Goal: Find specific page/section: Find specific page/section

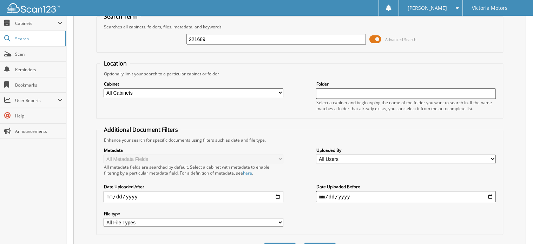
scroll to position [68, 0]
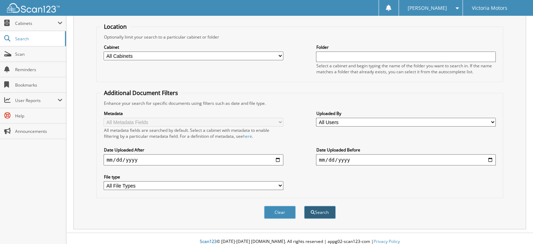
type input "221689"
click at [329, 207] on button "Search" at bounding box center [320, 212] width 32 height 13
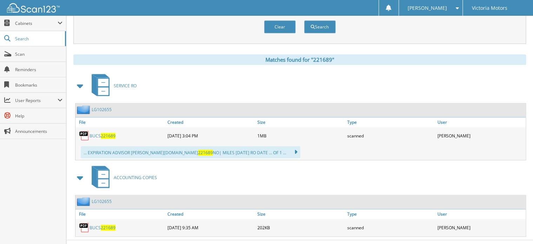
scroll to position [259, 0]
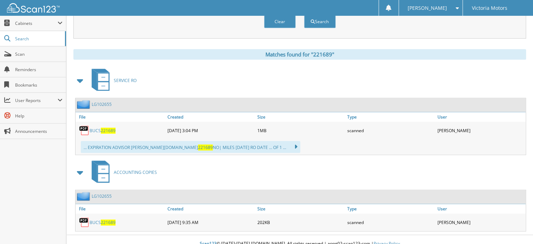
click at [109, 128] on span "221689" at bounding box center [108, 131] width 15 height 6
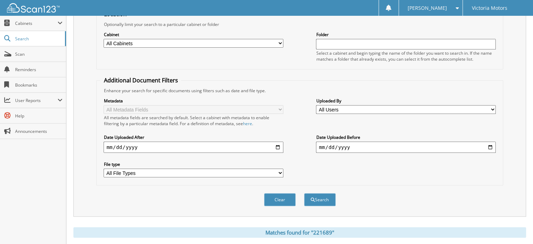
scroll to position [0, 0]
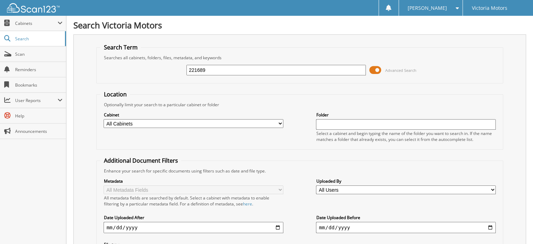
drag, startPoint x: 220, startPoint y: 67, endPoint x: 136, endPoint y: 71, distance: 84.1
click at [136, 71] on div "221689 Advanced Search" at bounding box center [299, 70] width 399 height 19
type input "226614"
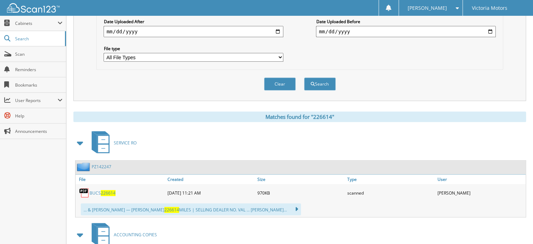
scroll to position [197, 0]
click at [111, 190] on span "226614" at bounding box center [108, 193] width 15 height 6
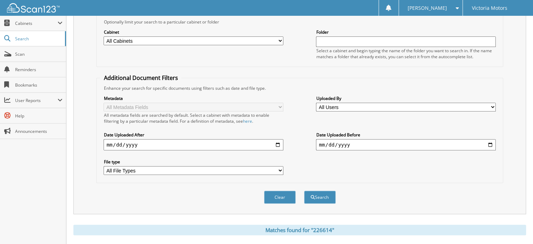
scroll to position [0, 0]
